Goal: Check status: Check status

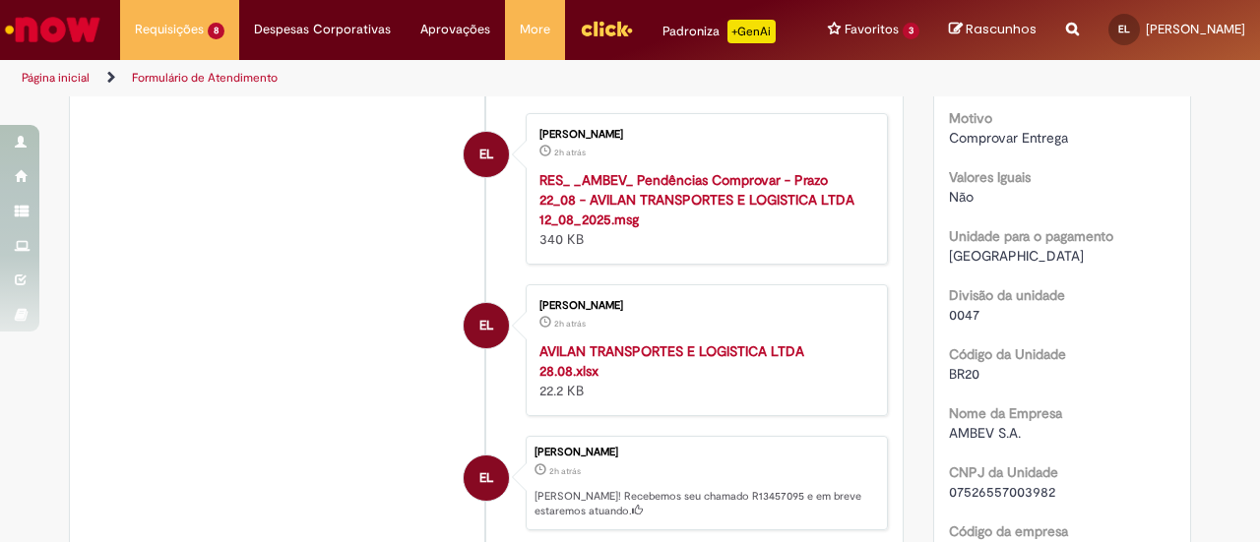
scroll to position [49, 0]
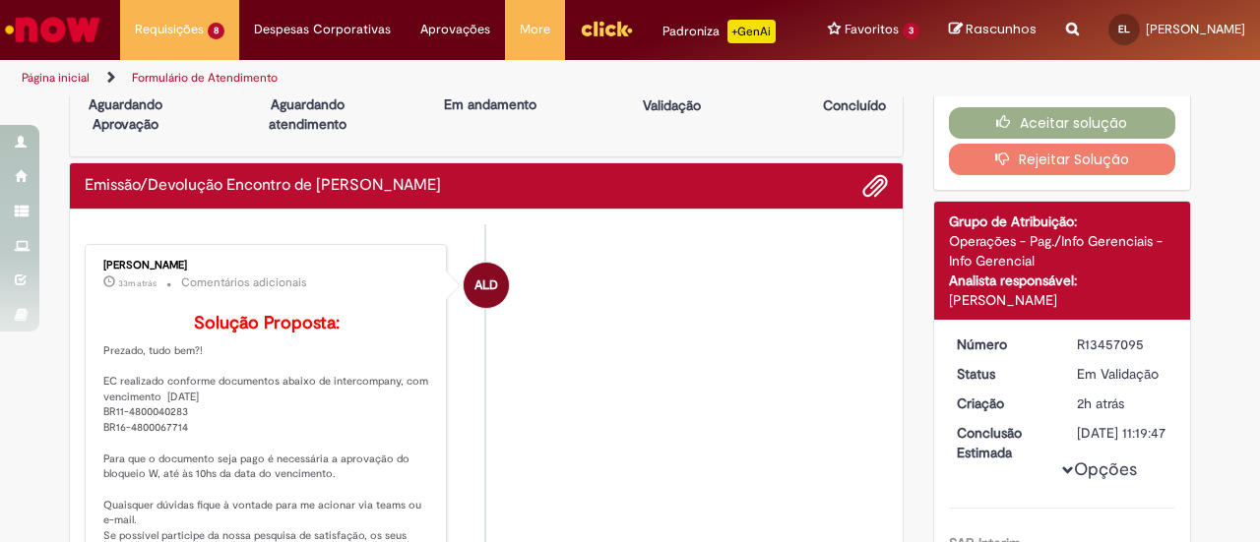
drag, startPoint x: 732, startPoint y: 431, endPoint x: 735, endPoint y: 210, distance: 221.5
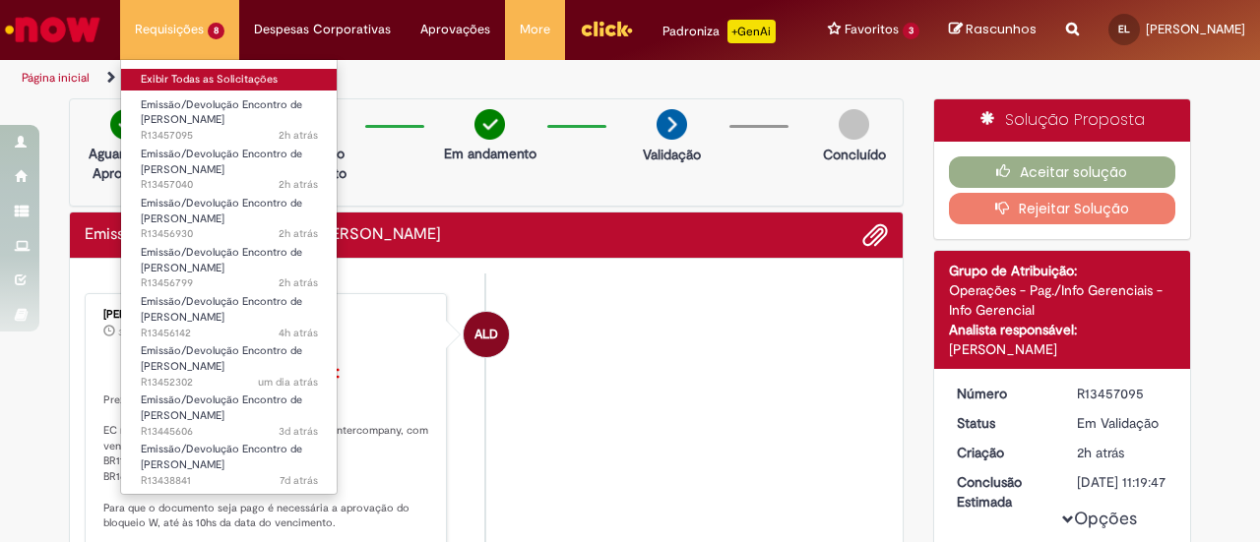
click at [161, 76] on link "Exibir Todas as Solicitações" at bounding box center [229, 80] width 217 height 22
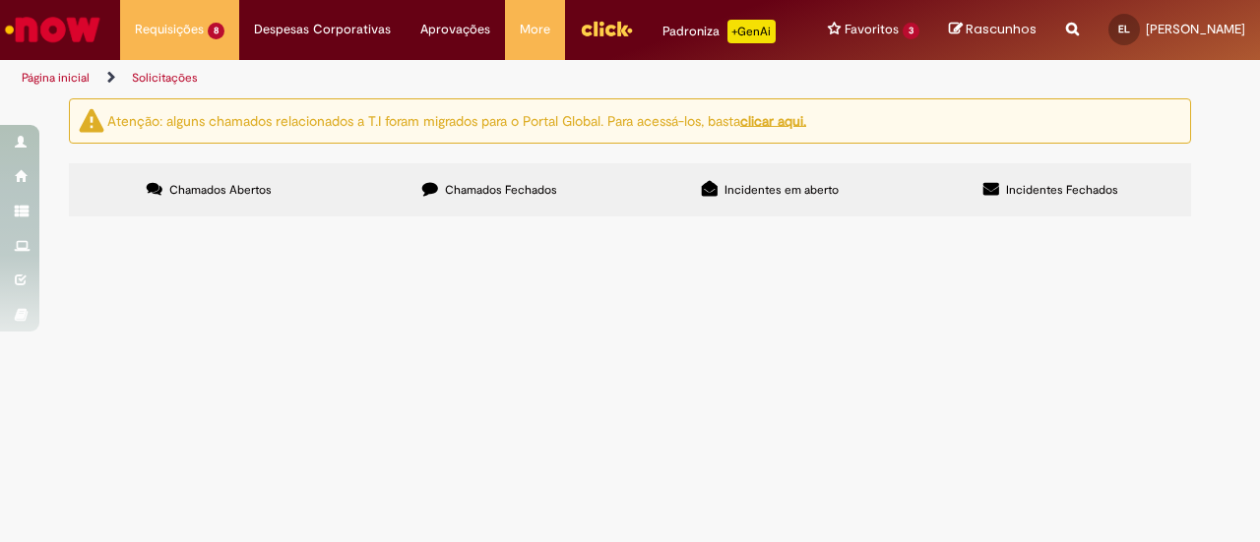
scroll to position [341, 0]
click at [0, 0] on span "Emissão/Devolução Encontro de [PERSON_NAME]" at bounding box center [0, 0] width 0 height 0
click at [0, 0] on span "R13456930" at bounding box center [0, 0] width 0 height 0
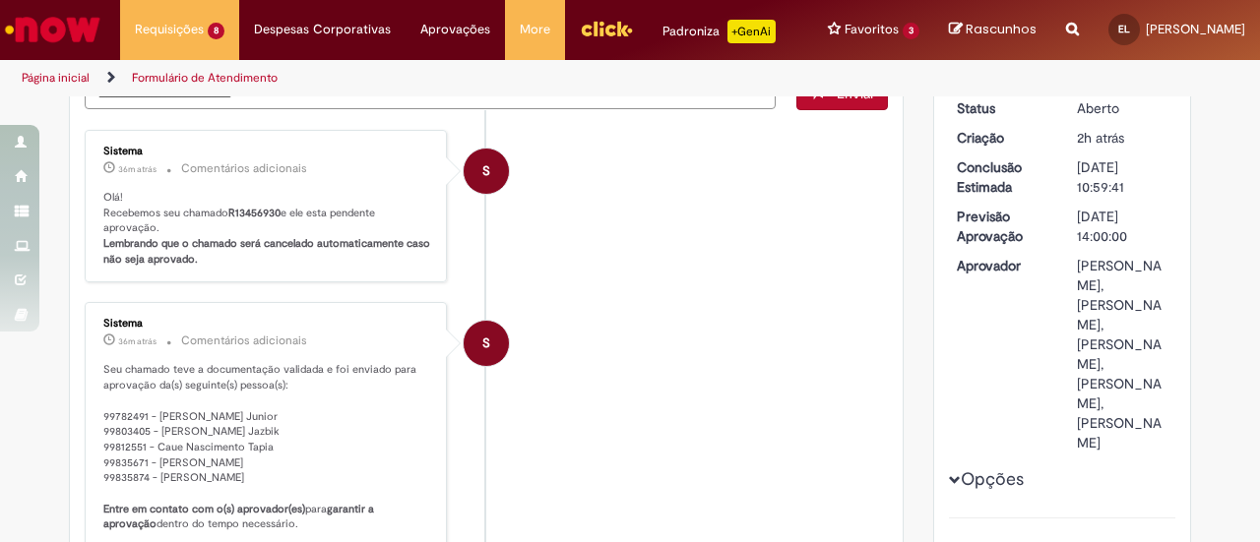
scroll to position [309, 0]
